Goal: Task Accomplishment & Management: Use online tool/utility

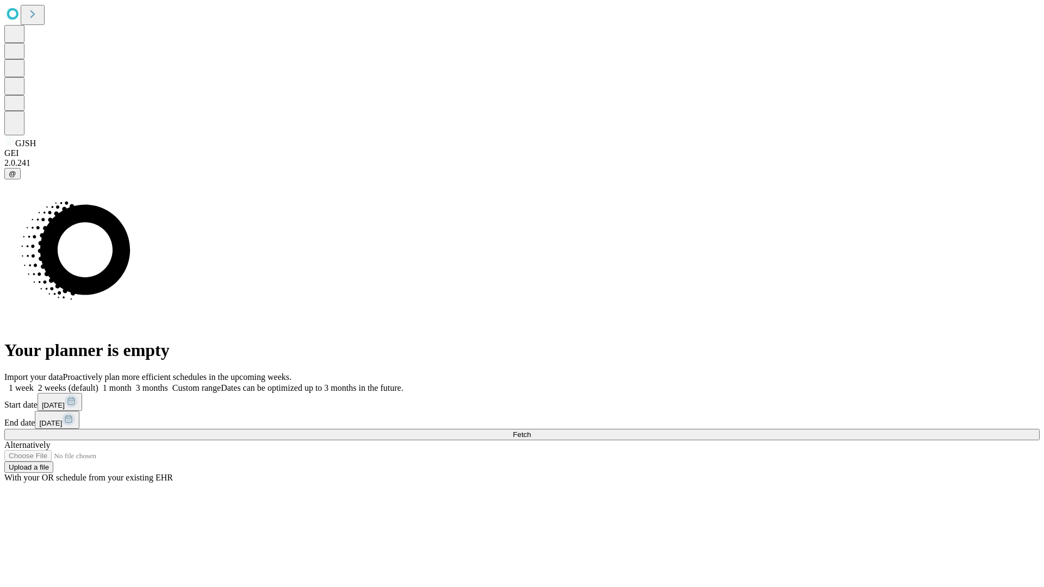
click at [531, 431] on span "Fetch" at bounding box center [522, 435] width 18 height 8
